Goal: Check status: Check status

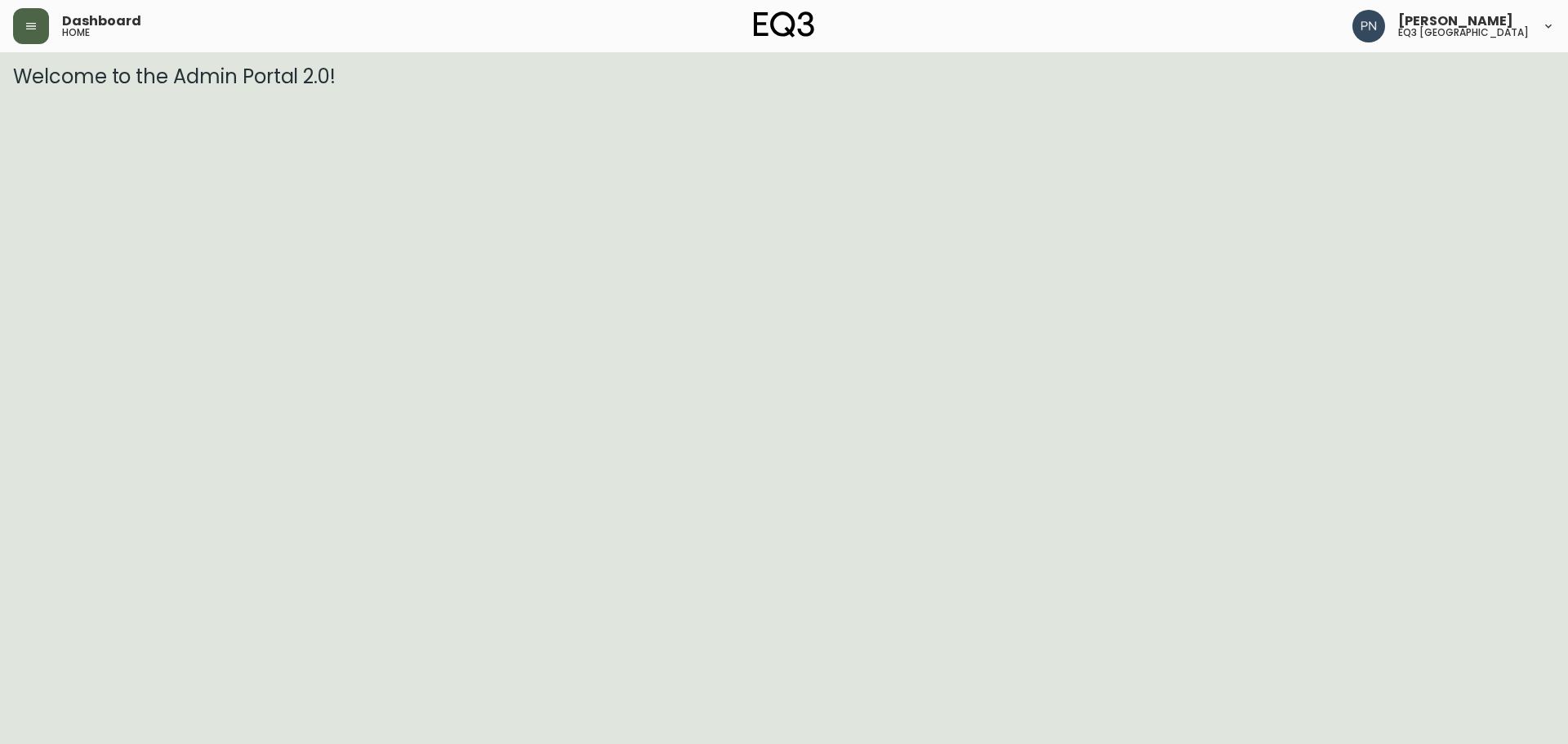
click at [29, 35] on button "button" at bounding box center [31, 26] width 36 height 36
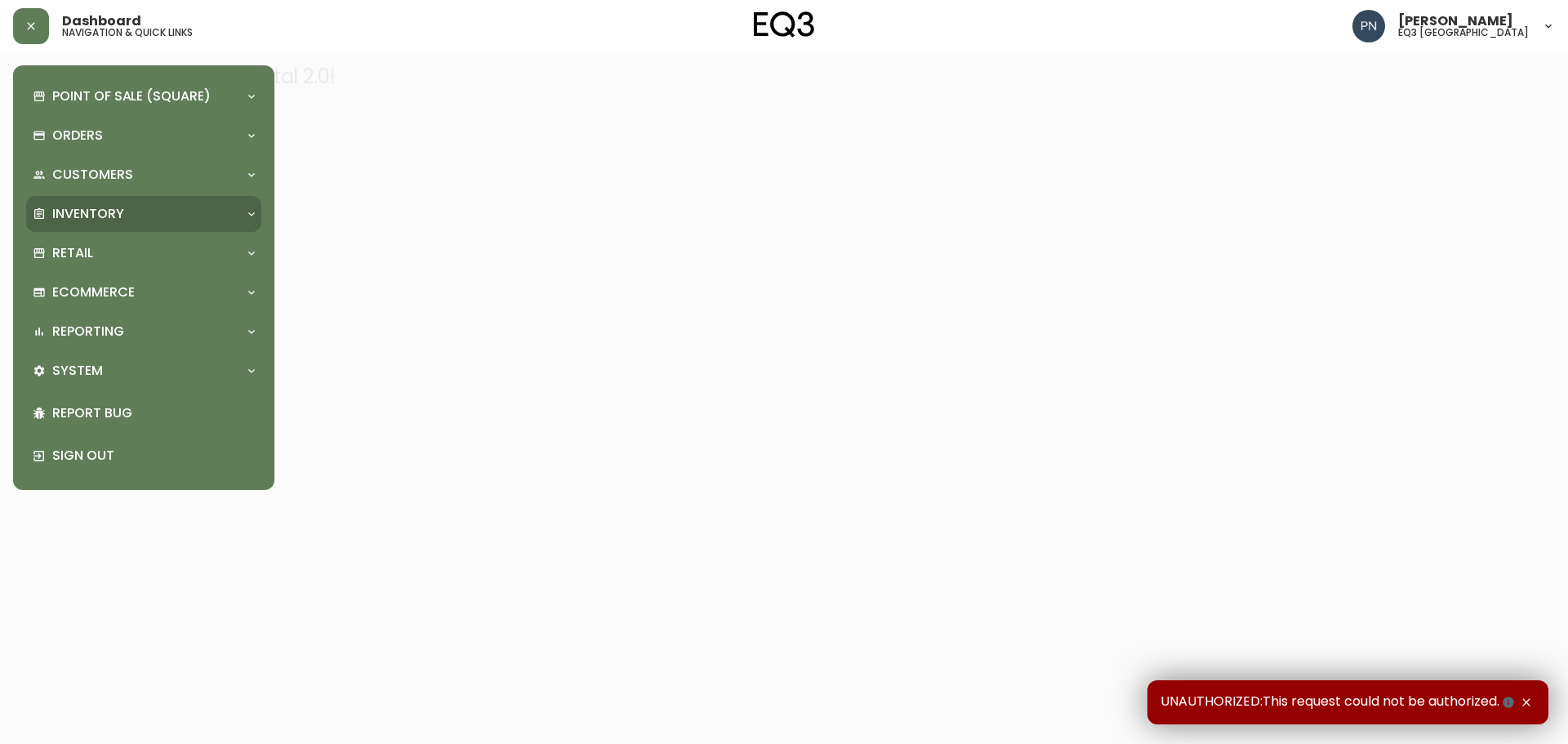
click at [76, 211] on p "Inventory" at bounding box center [87, 214] width 72 height 18
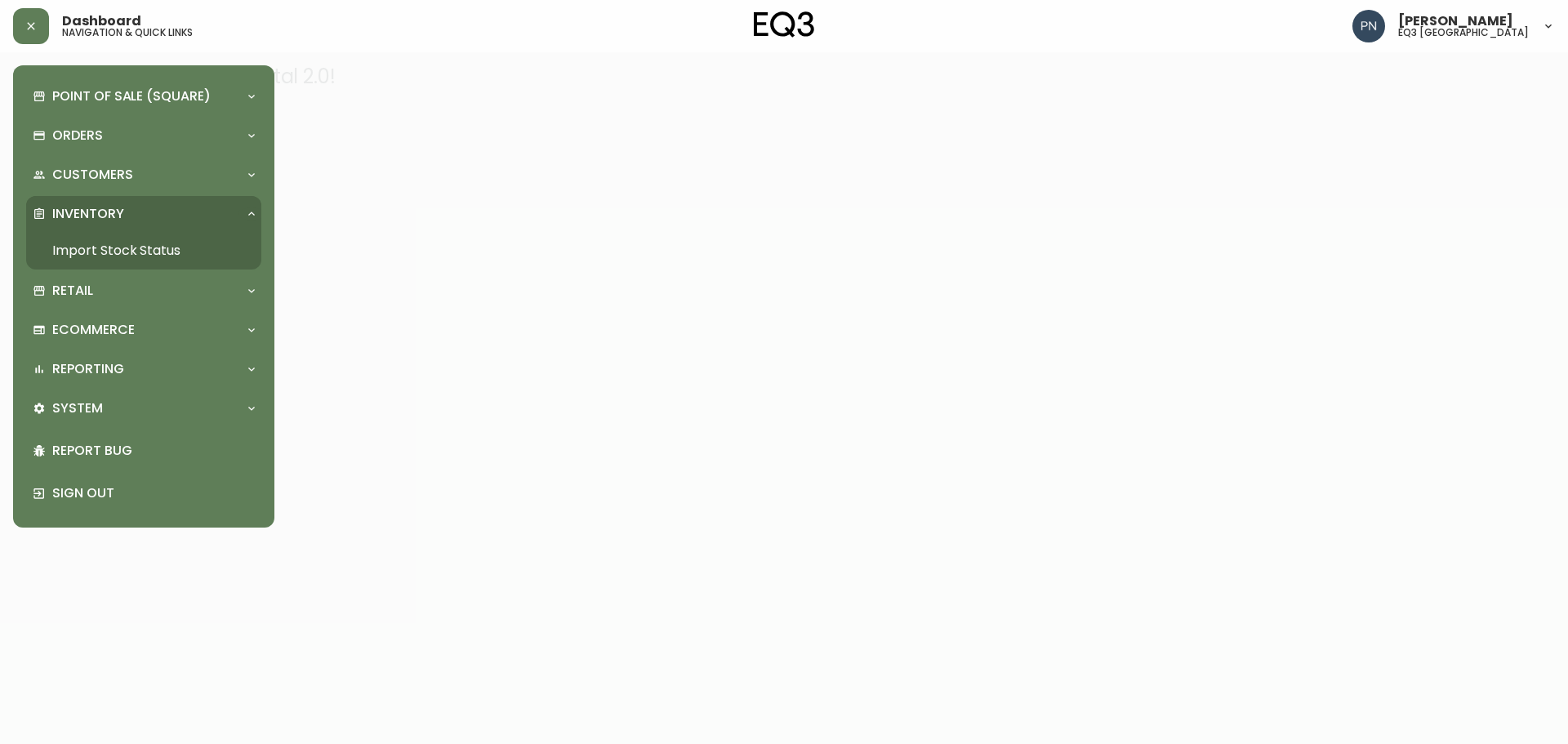
drag, startPoint x: 187, startPoint y: 227, endPoint x: 189, endPoint y: 253, distance: 26.1
click at [189, 253] on div "Inventory Import Stock Status" at bounding box center [144, 232] width 235 height 73
click at [189, 253] on link "Import Stock Status" at bounding box center [144, 251] width 235 height 38
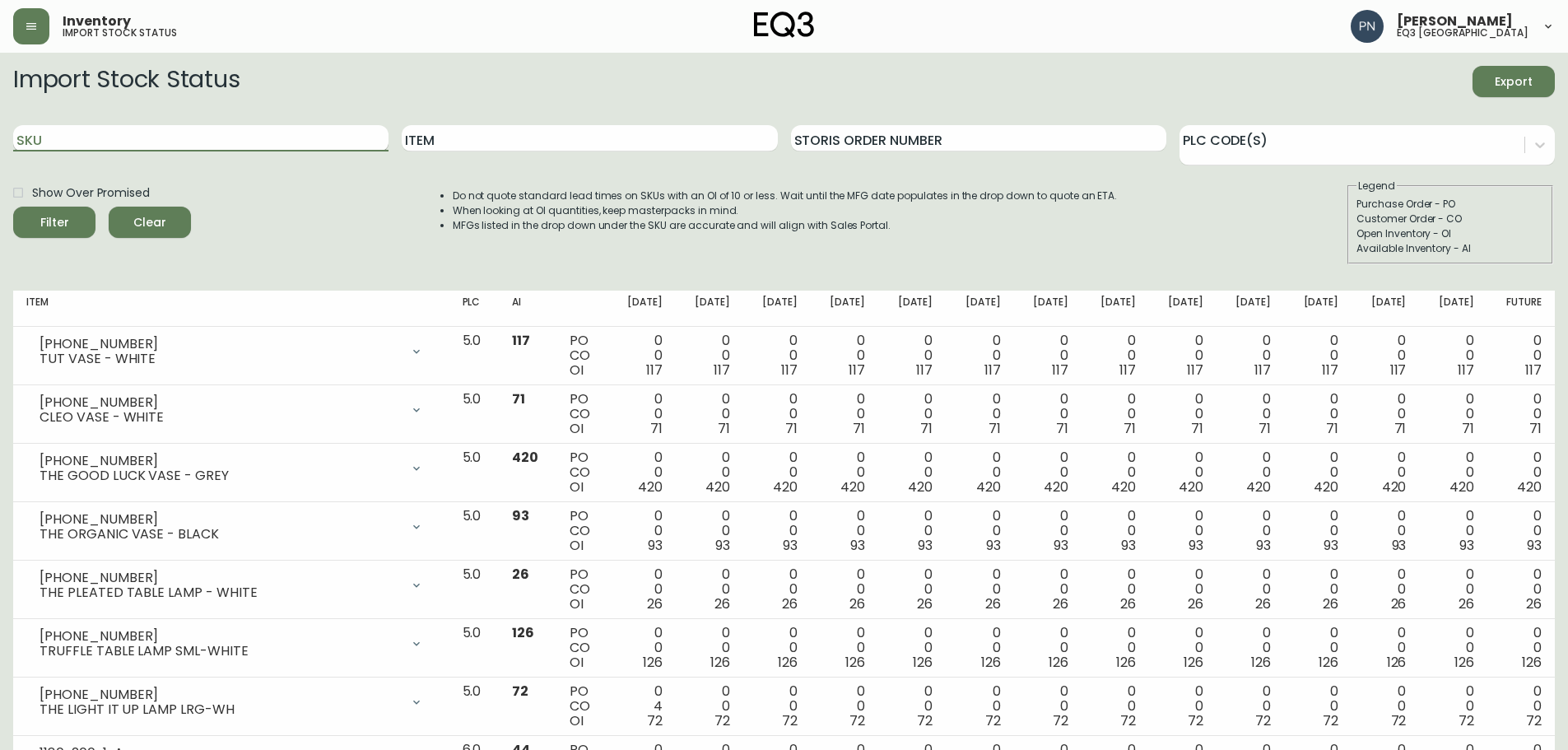
click at [157, 142] on input "SKU" at bounding box center [201, 139] width 376 height 27
paste input "[PHONE_NUMBER]"
type input "[PHONE_NUMBER]"
click at [13, 206] on button "Filter" at bounding box center [54, 222] width 82 height 31
